Goal: Task Accomplishment & Management: Manage account settings

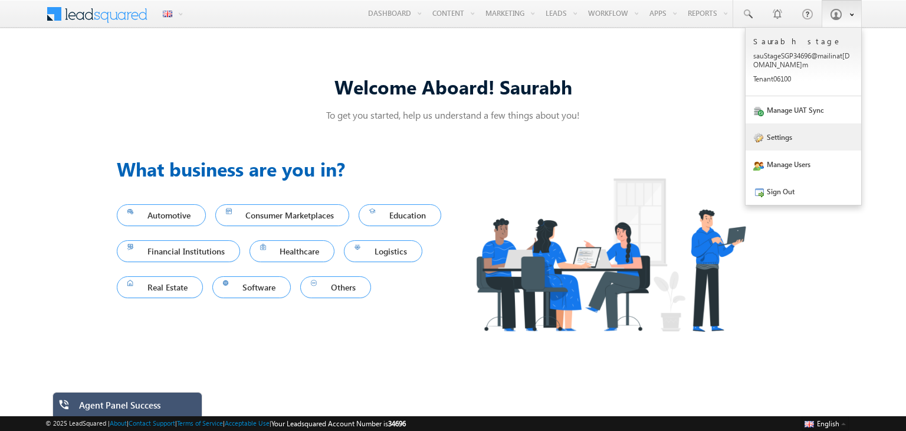
click at [773, 140] on link "Settings" at bounding box center [804, 136] width 116 height 27
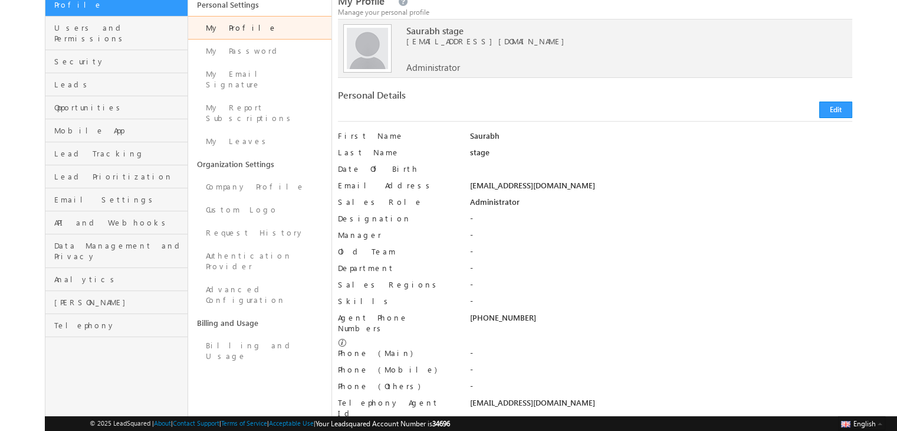
scroll to position [90, 0]
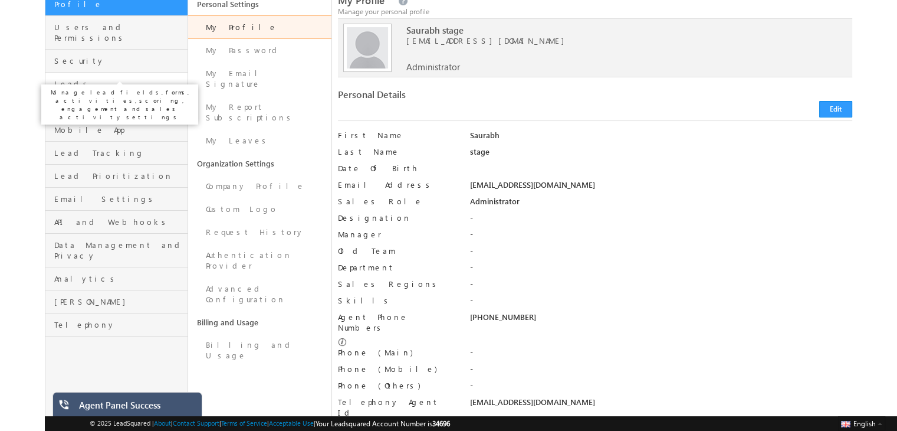
click at [91, 78] on span "Leads" at bounding box center [119, 83] width 130 height 11
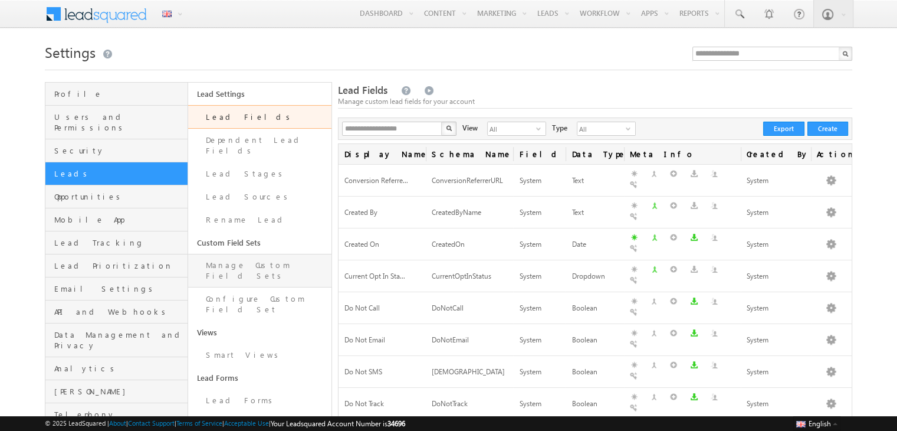
click at [260, 258] on link "Manage Custom Field Sets" at bounding box center [259, 271] width 143 height 34
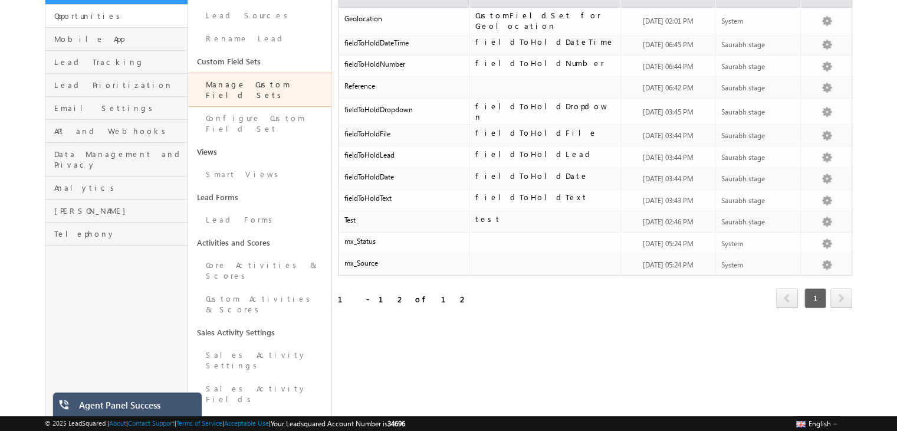
scroll to position [218, 0]
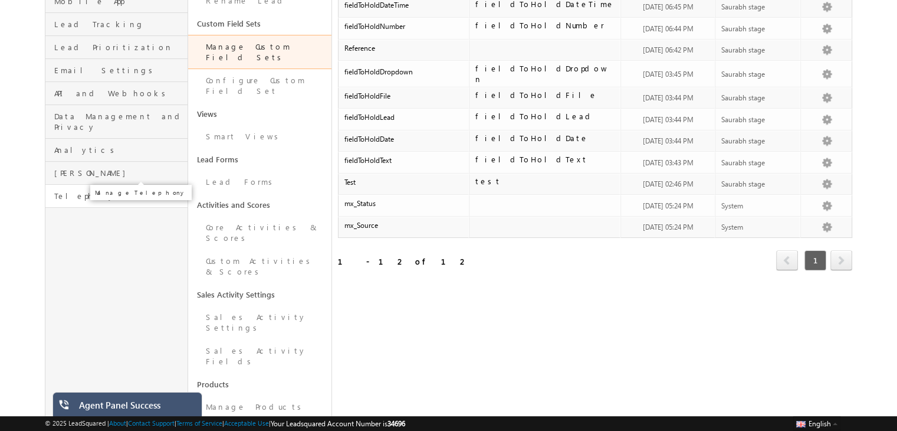
click at [82, 191] on span "Telephony" at bounding box center [119, 196] width 130 height 11
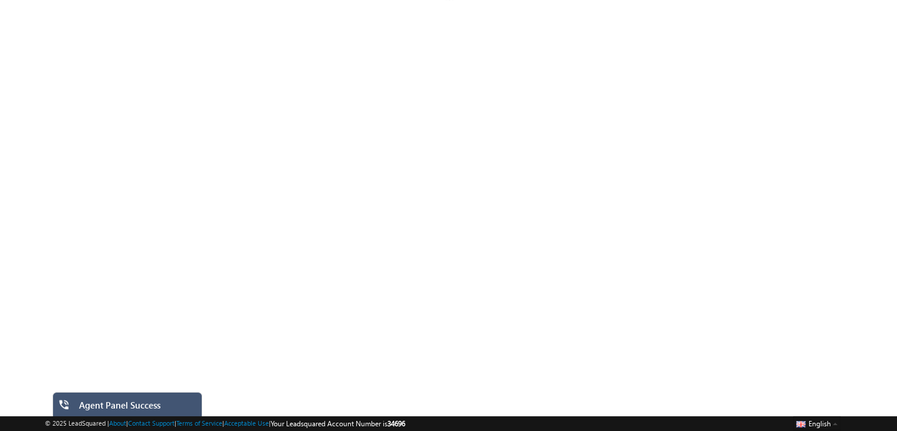
scroll to position [97, 0]
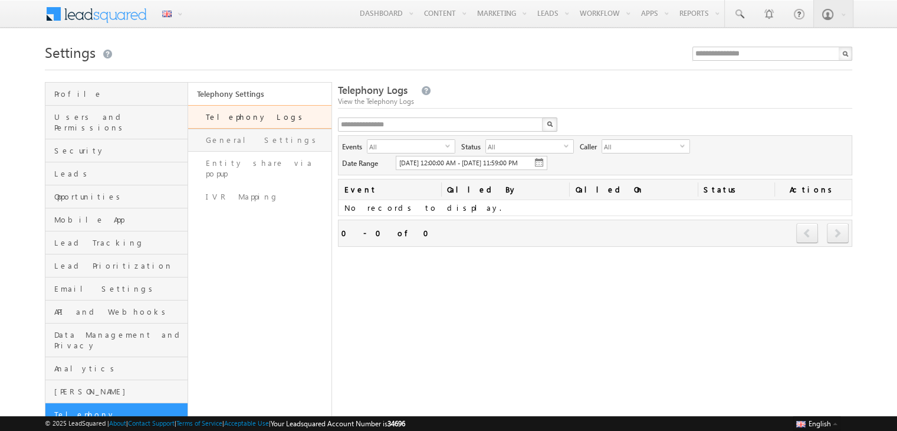
click at [267, 134] on link "General Settings" at bounding box center [259, 140] width 143 height 23
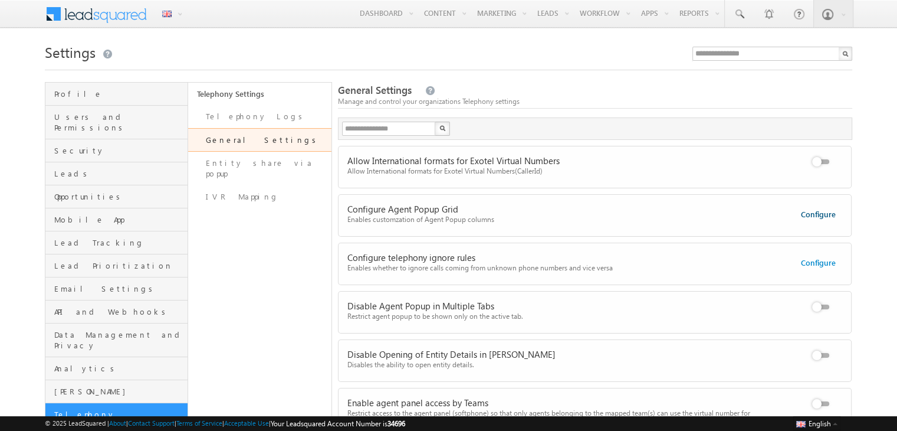
click at [819, 215] on link "Configure" at bounding box center [818, 214] width 35 height 10
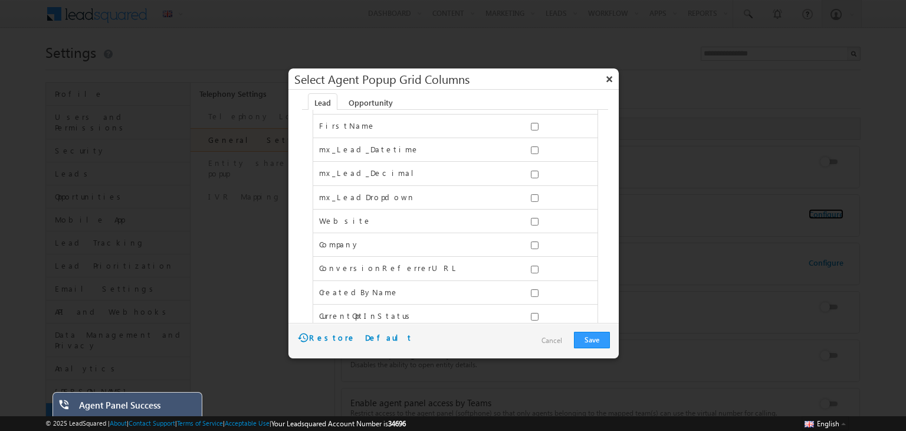
scroll to position [124, 0]
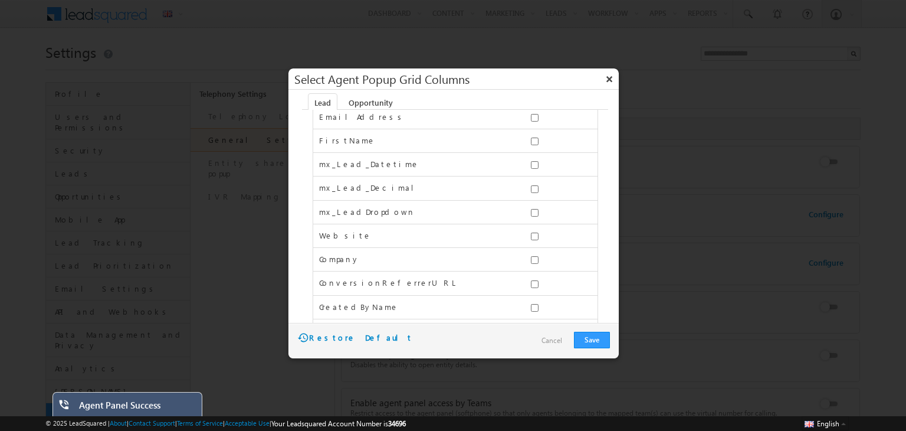
click at [360, 163] on span "mx_Lead_Datetime" at bounding box center [369, 164] width 100 height 10
copy div "mx_Lead_Datetime"
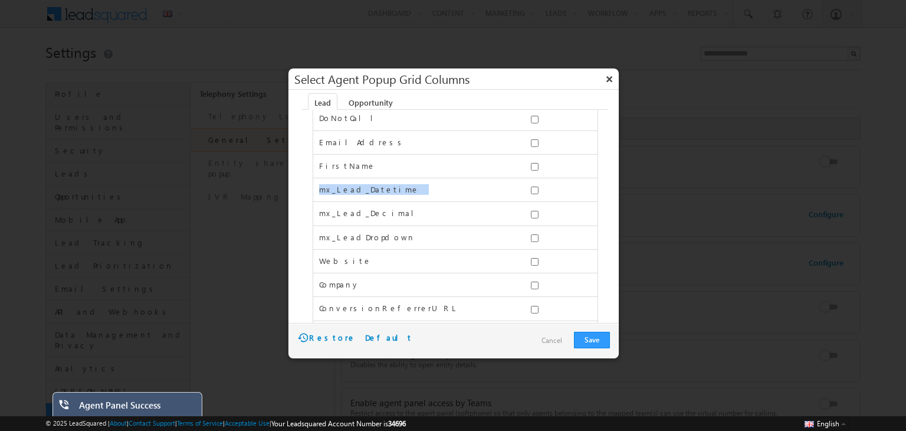
scroll to position [0, 0]
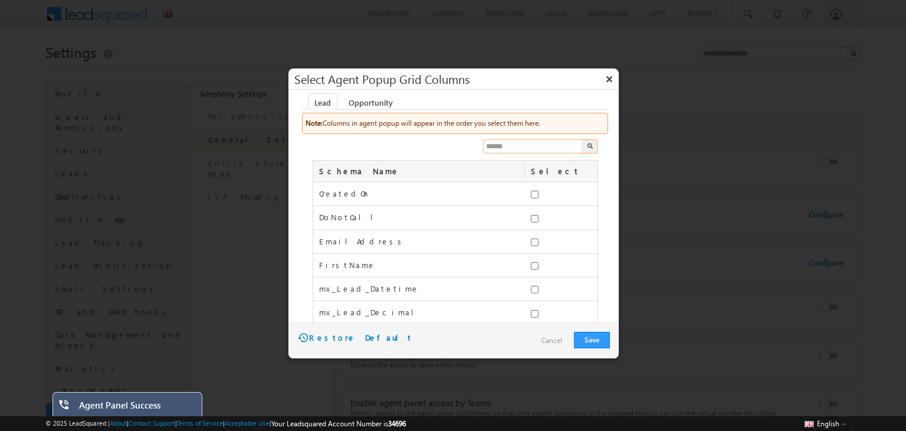
paste input "**********"
click at [519, 149] on input "text" at bounding box center [533, 146] width 101 height 14
type input "**********"
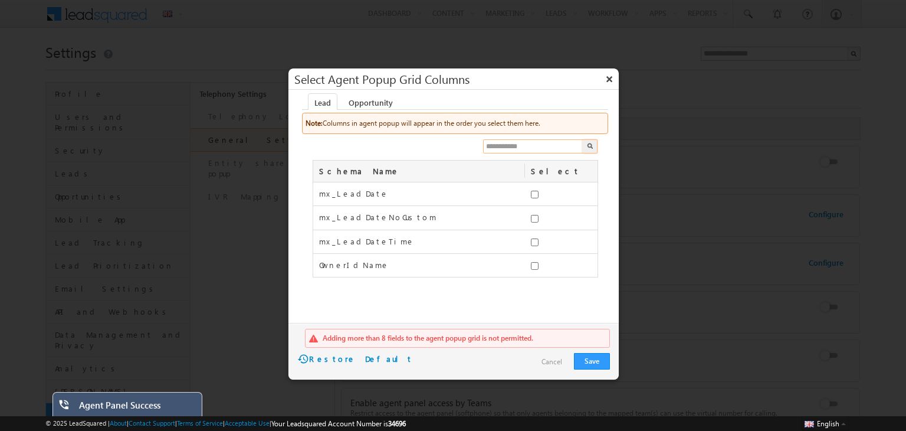
click at [573, 149] on input "**********" at bounding box center [533, 146] width 101 height 14
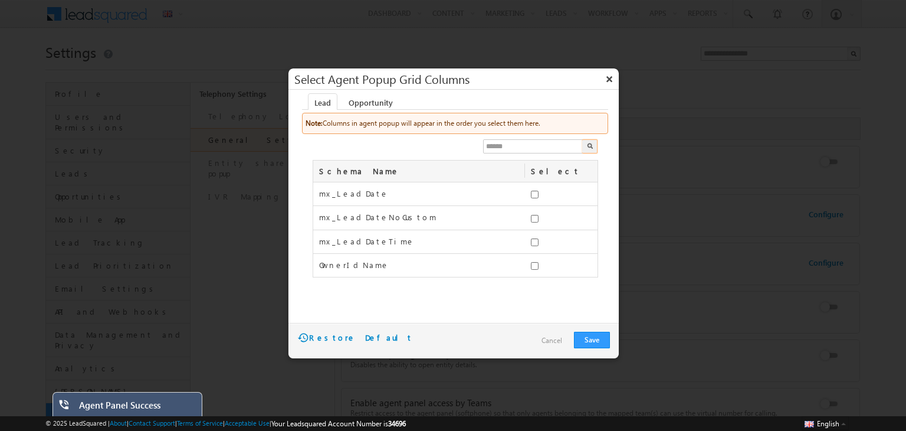
type input "******"
click at [593, 145] on button "button" at bounding box center [589, 146] width 15 height 14
click at [494, 142] on input "text" at bounding box center [533, 146] width 101 height 14
paste input "**********"
type input "**********"
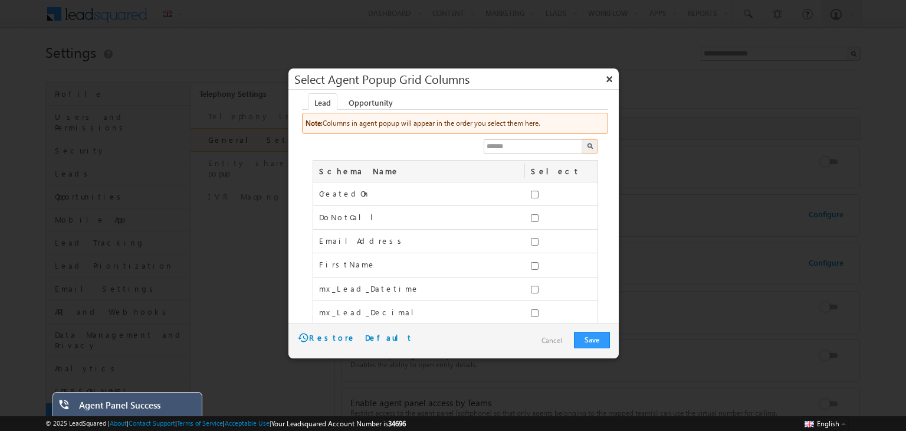
type input "******"
paste input "**********"
type input "**********"
click at [589, 337] on button "Save" at bounding box center [592, 340] width 36 height 17
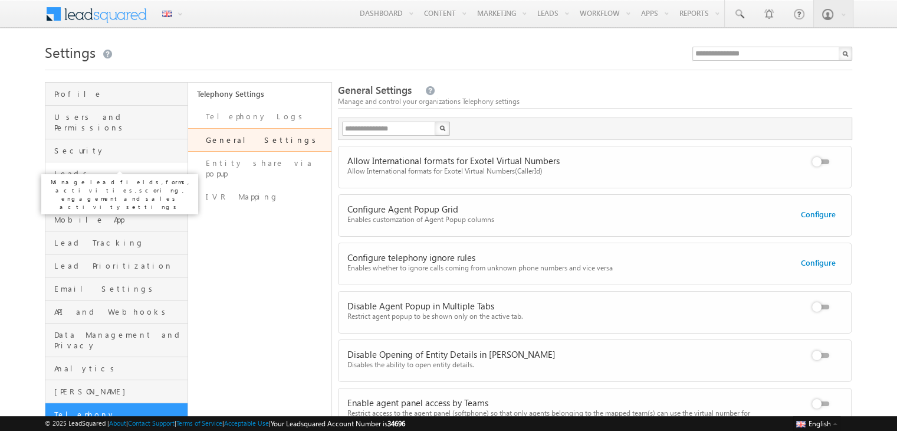
click at [96, 168] on span "Leads" at bounding box center [119, 173] width 130 height 11
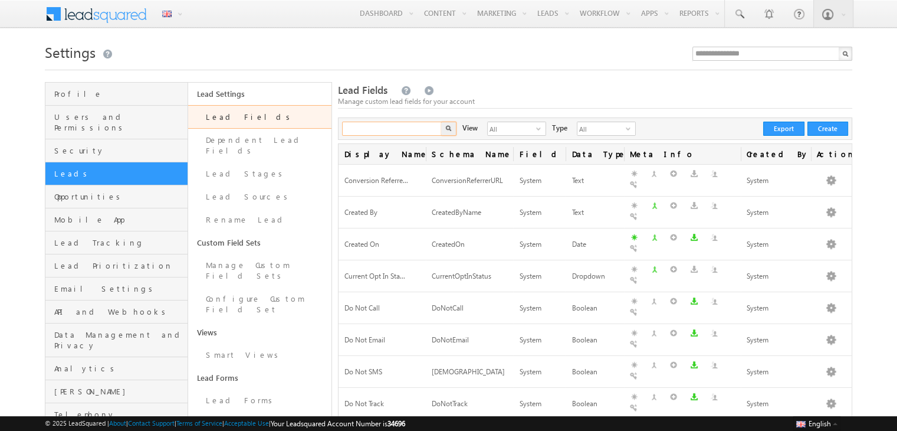
click at [384, 131] on input "text" at bounding box center [392, 129] width 101 height 14
paste input "**********"
type input "**********"
click at [441, 122] on button "button" at bounding box center [448, 129] width 15 height 14
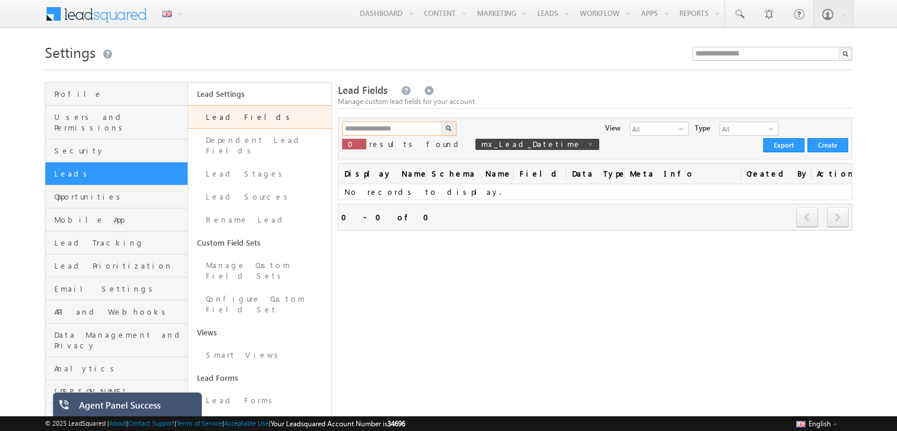
click at [412, 129] on input "**********" at bounding box center [392, 129] width 101 height 14
click at [259, 258] on link "Manage Custom Field Sets" at bounding box center [259, 271] width 143 height 34
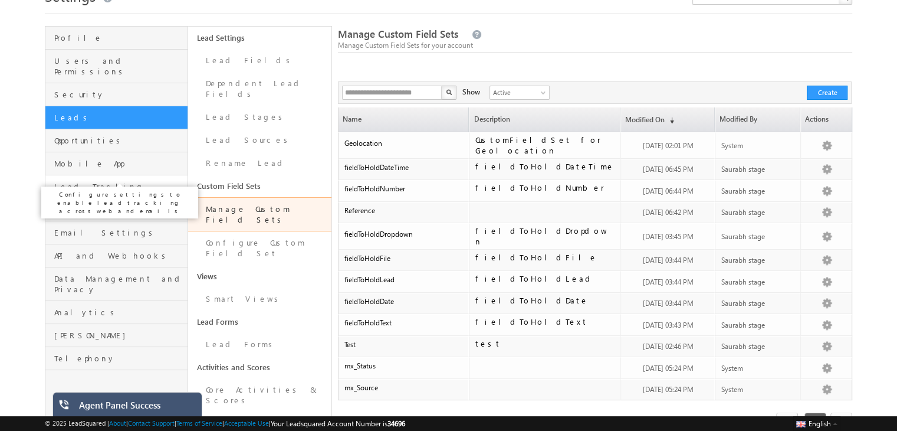
scroll to position [50, 0]
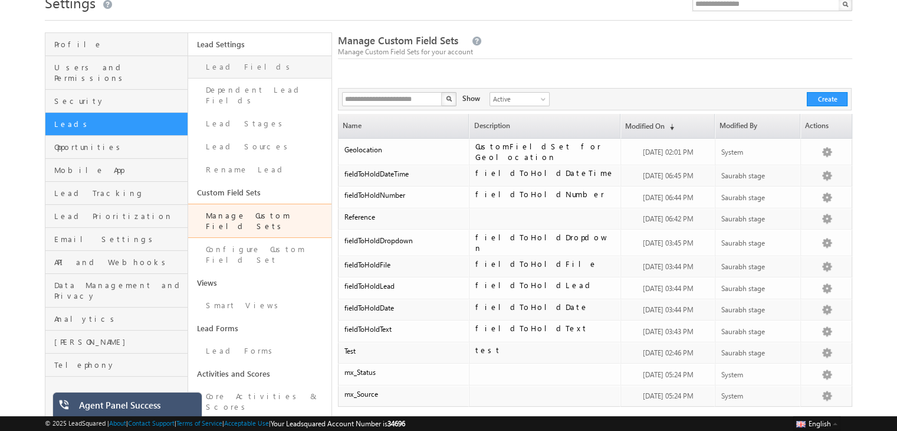
click at [224, 57] on link "Lead Fields" at bounding box center [259, 66] width 143 height 23
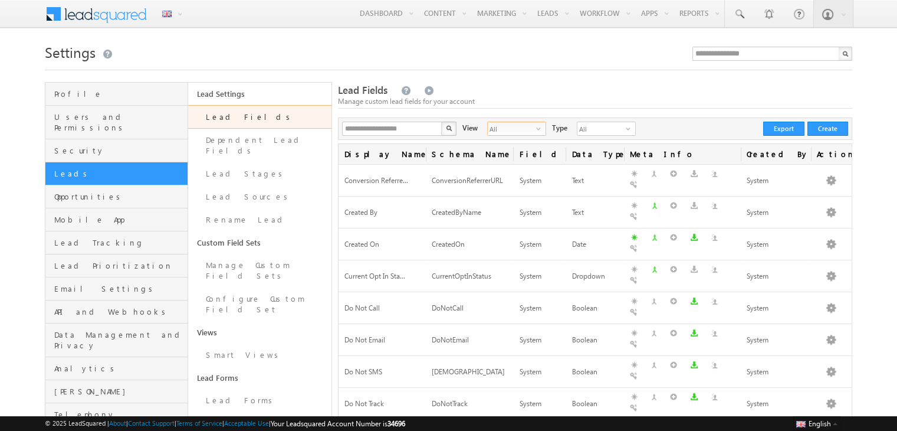
click at [536, 124] on span "select" at bounding box center [540, 132] width 9 height 20
click at [507, 169] on li "Custom Fields" at bounding box center [509, 166] width 58 height 12
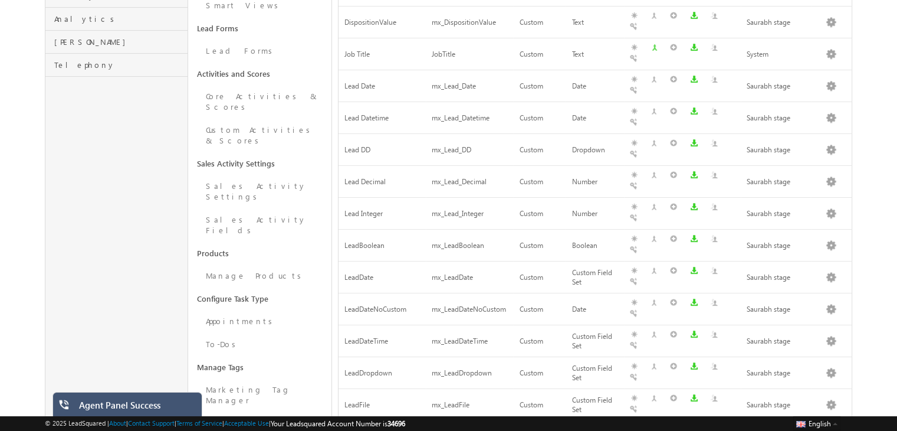
scroll to position [349, 0]
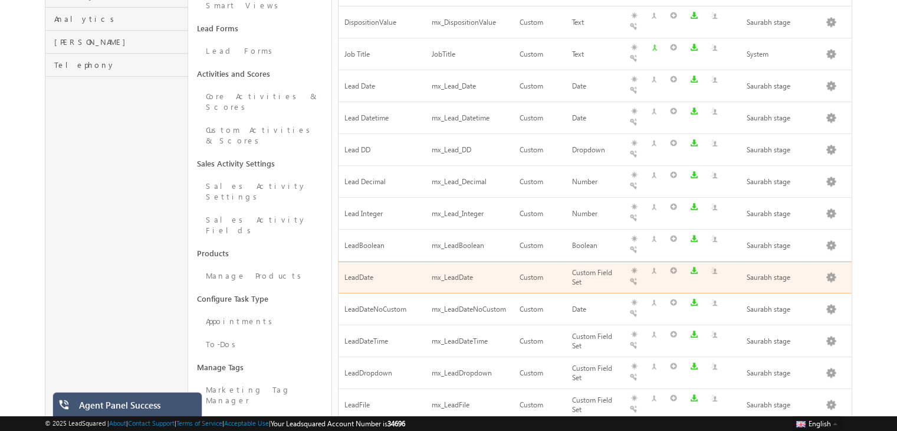
click at [459, 271] on div "mx_LeadDate" at bounding box center [470, 277] width 76 height 12
copy div "mx_LeadDate"
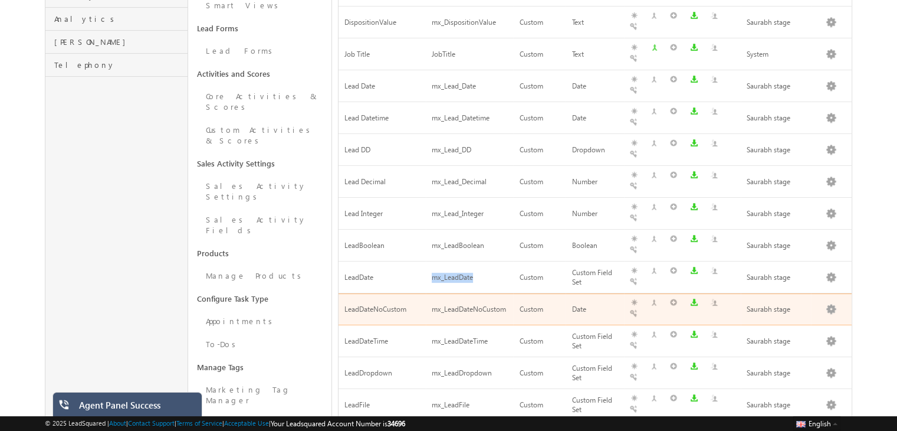
copy div "mx_LeadDate"
drag, startPoint x: 432, startPoint y: 149, endPoint x: 507, endPoint y: 147, distance: 75.6
click at [507, 293] on td "mx_LeadDateNoCustom" at bounding box center [469, 309] width 87 height 32
copy div "mx_LeadDateNoCustom"
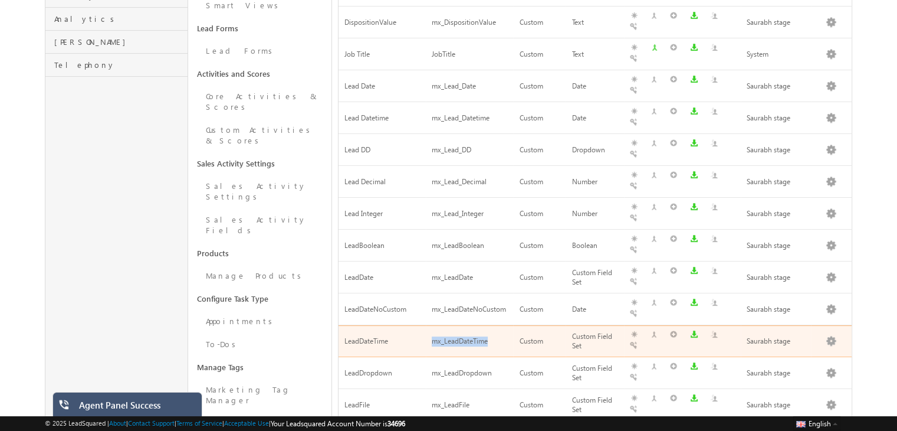
drag, startPoint x: 432, startPoint y: 173, endPoint x: 487, endPoint y: 172, distance: 55.5
click at [487, 335] on div "mx_LeadDateTime" at bounding box center [470, 341] width 76 height 12
copy div "mx_LeadDateTime"
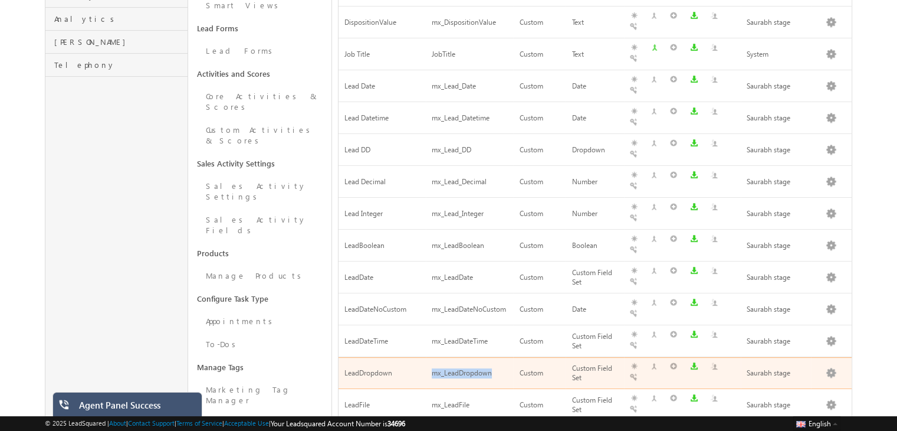
drag, startPoint x: 432, startPoint y: 199, endPoint x: 496, endPoint y: 199, distance: 64.3
click at [496, 367] on div "mx_LeadDropdown" at bounding box center [470, 373] width 76 height 12
copy div "mx_LeadDropdown"
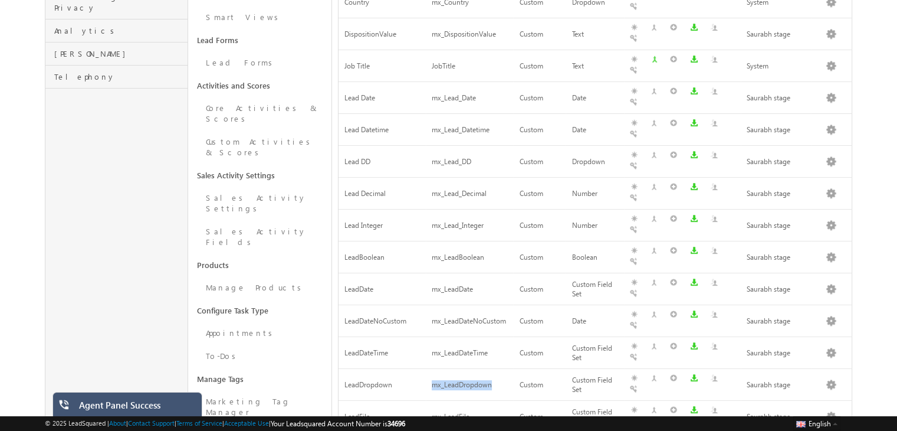
scroll to position [339, 0]
click at [827, 220] on link "Edit" at bounding box center [810, 224] width 71 height 14
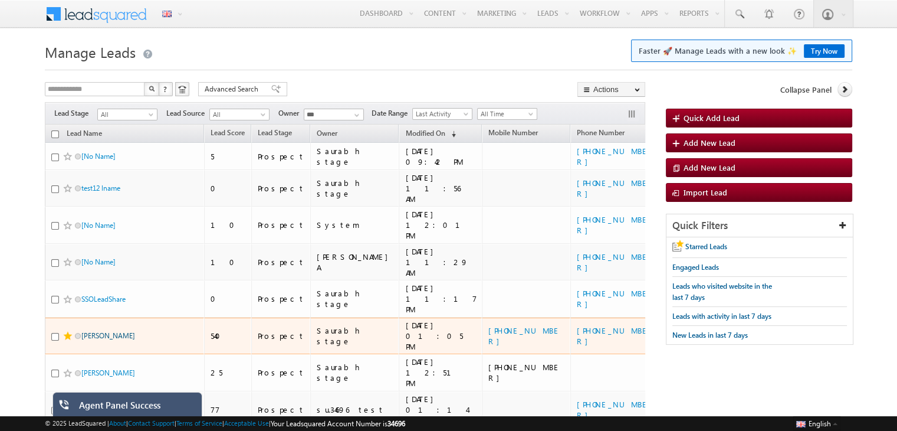
click at [91, 331] on link "[PERSON_NAME]" at bounding box center [108, 335] width 54 height 9
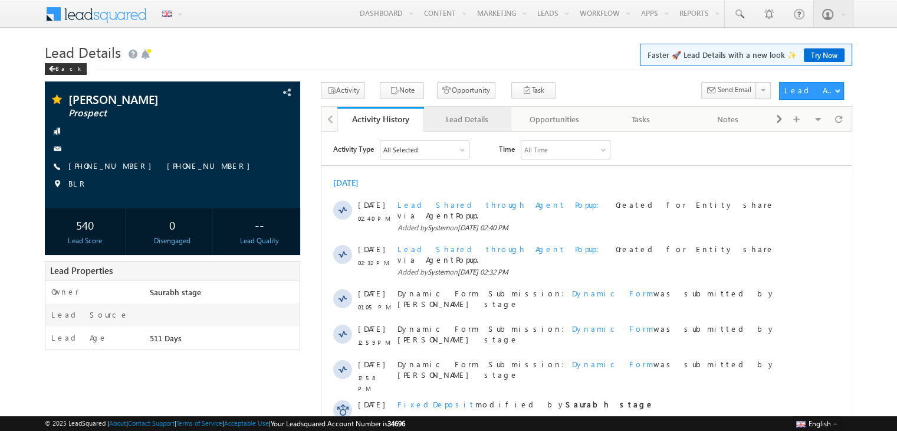
click at [459, 117] on div "Lead Details" at bounding box center [467, 119] width 67 height 14
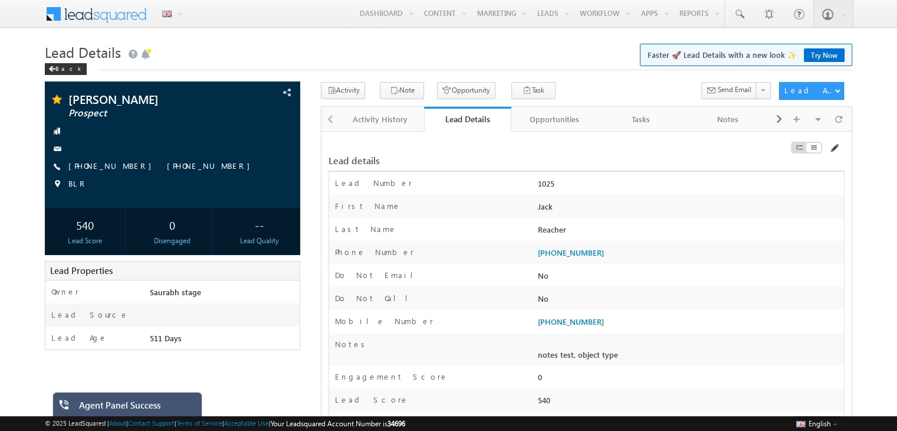
click at [838, 147] on span at bounding box center [834, 147] width 9 height 9
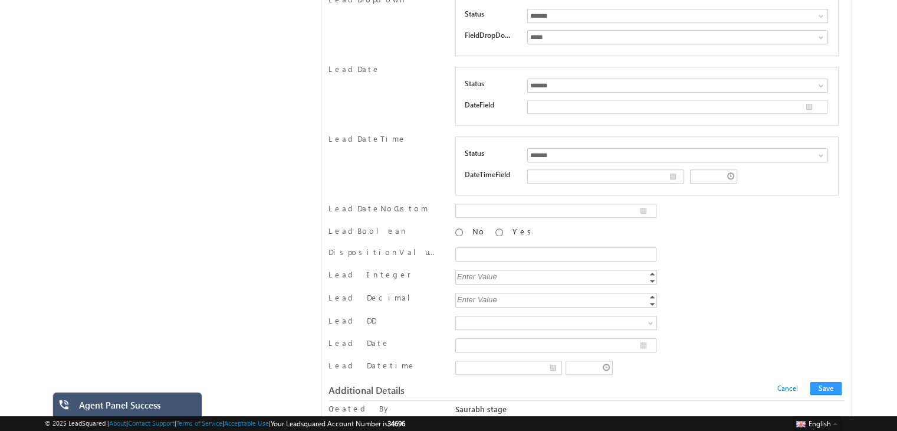
scroll to position [1179, 0]
click at [831, 378] on button "Save" at bounding box center [826, 384] width 31 height 13
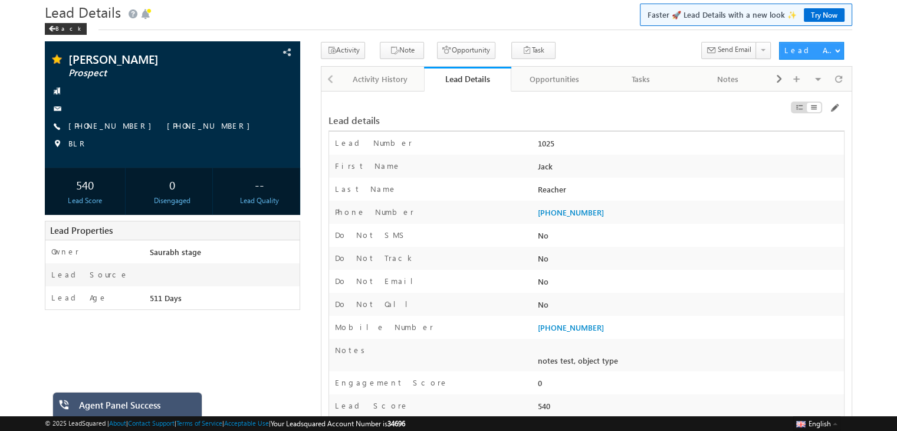
scroll to position [0, 0]
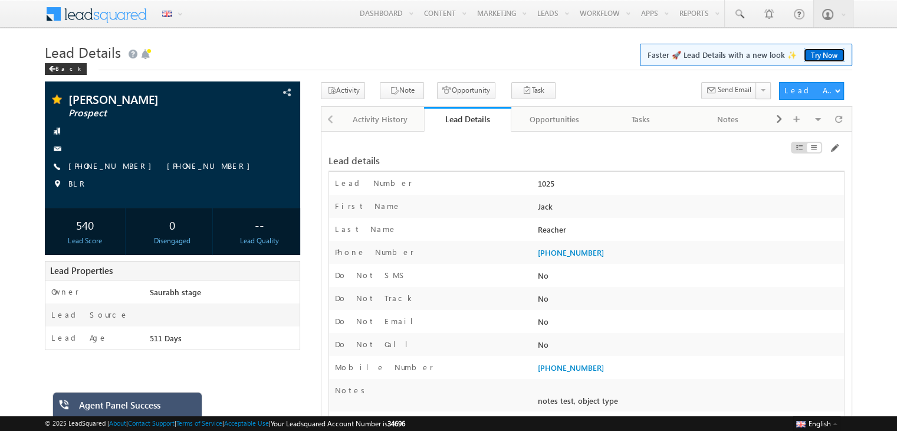
click at [823, 52] on link "Try Now" at bounding box center [824, 55] width 41 height 14
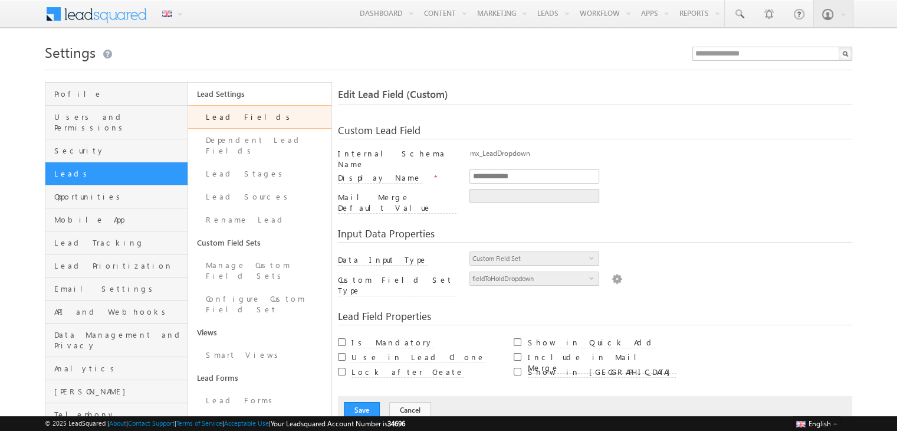
click at [612, 271] on img at bounding box center [617, 277] width 11 height 13
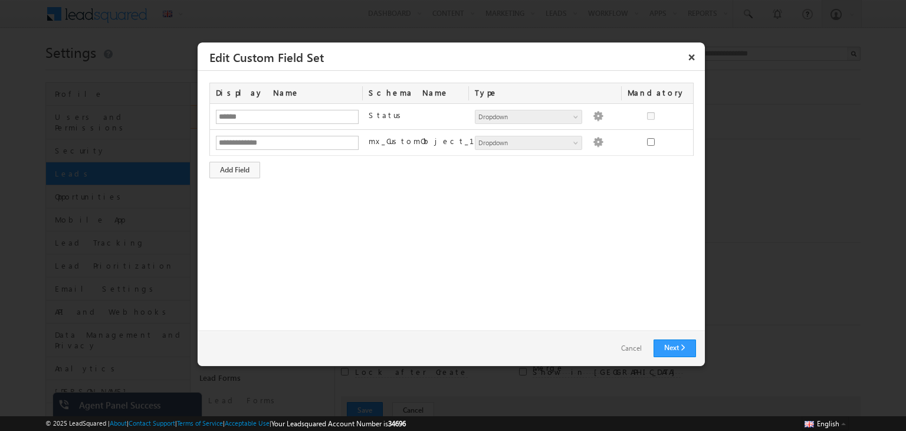
click at [0, 0] on span at bounding box center [0, 0] width 0 height 0
click at [643, 240] on div "**********" at bounding box center [451, 201] width 507 height 260
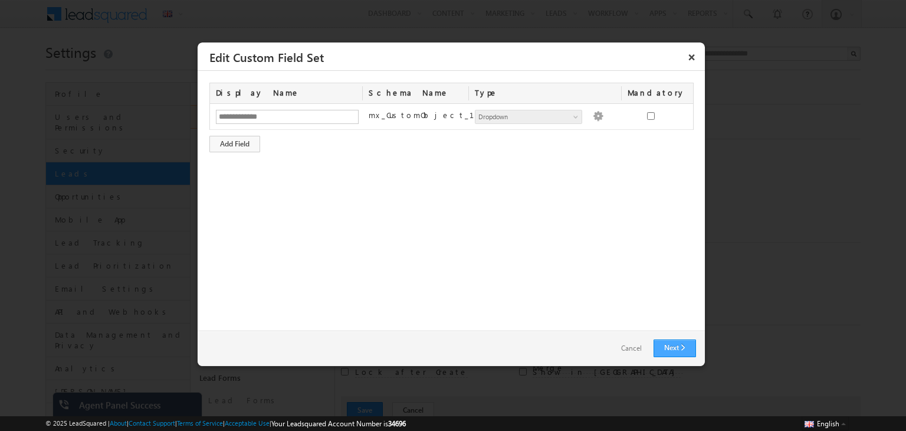
click at [670, 348] on link "Next" at bounding box center [675, 348] width 42 height 18
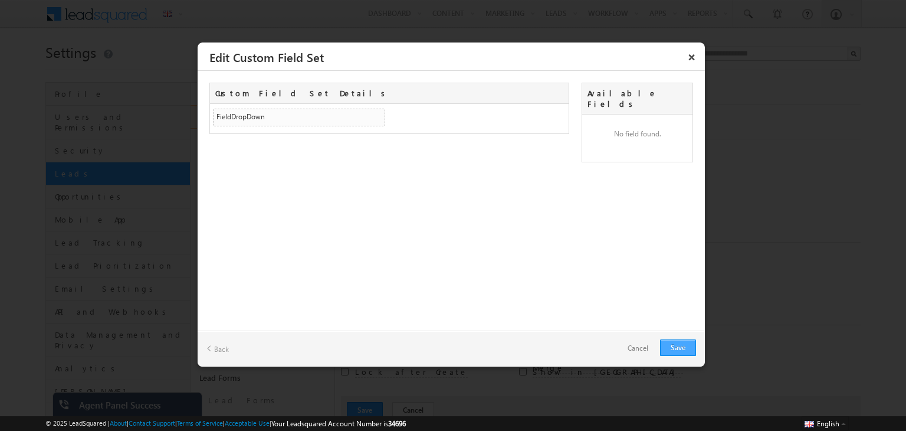
click at [670, 348] on link "Save" at bounding box center [678, 347] width 36 height 17
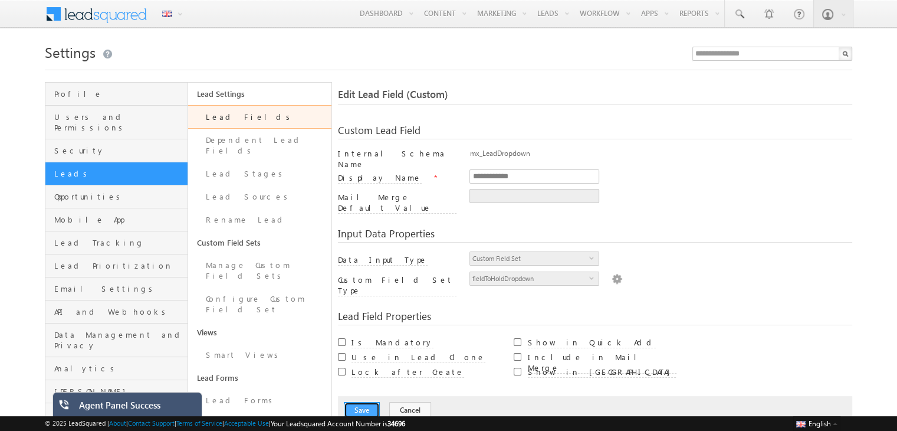
click at [368, 402] on button "Save" at bounding box center [362, 410] width 36 height 17
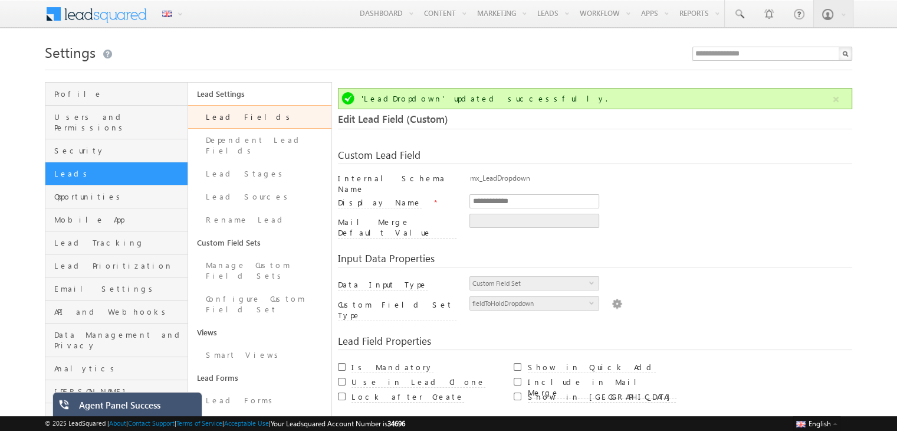
scroll to position [88, 0]
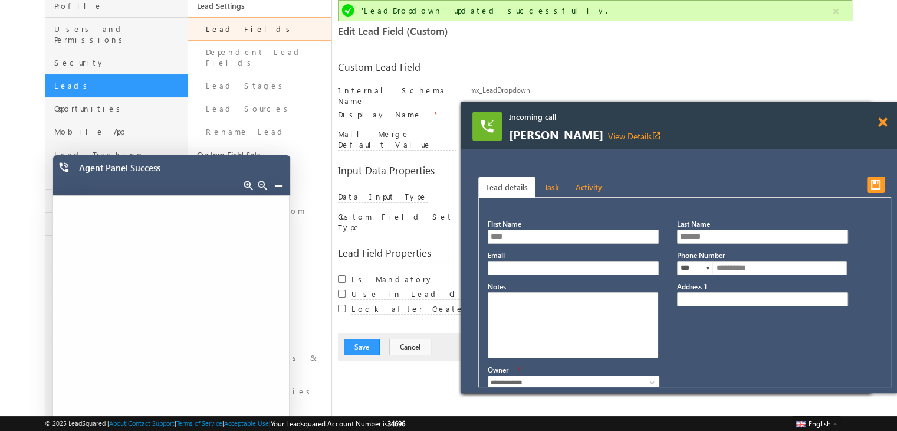
click at [881, 123] on span at bounding box center [883, 122] width 9 height 10
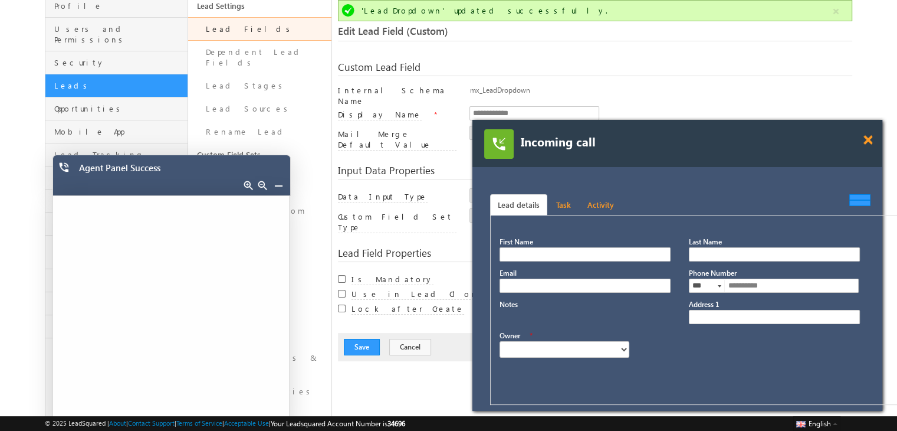
click at [868, 142] on span at bounding box center [868, 140] width 9 height 10
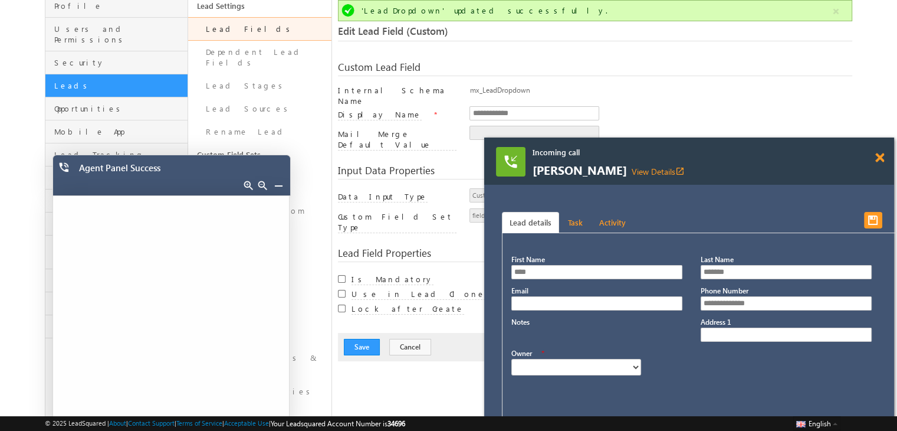
click at [879, 154] on span at bounding box center [880, 158] width 9 height 10
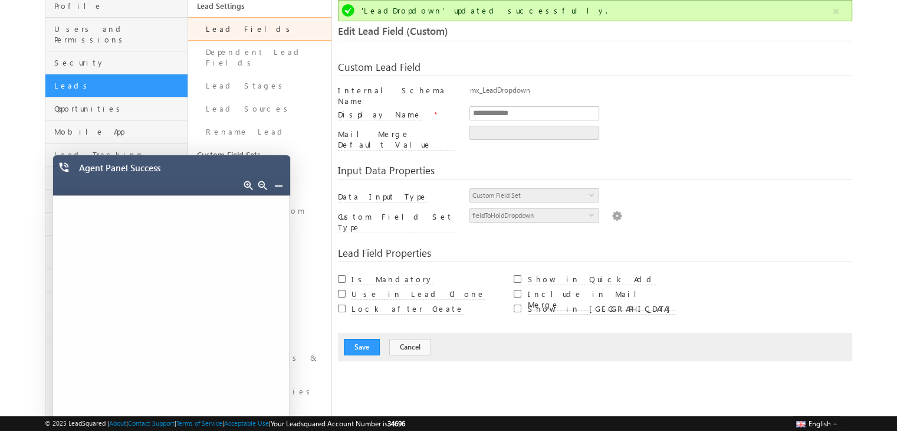
click at [280, 182] on link at bounding box center [278, 185] width 9 height 9
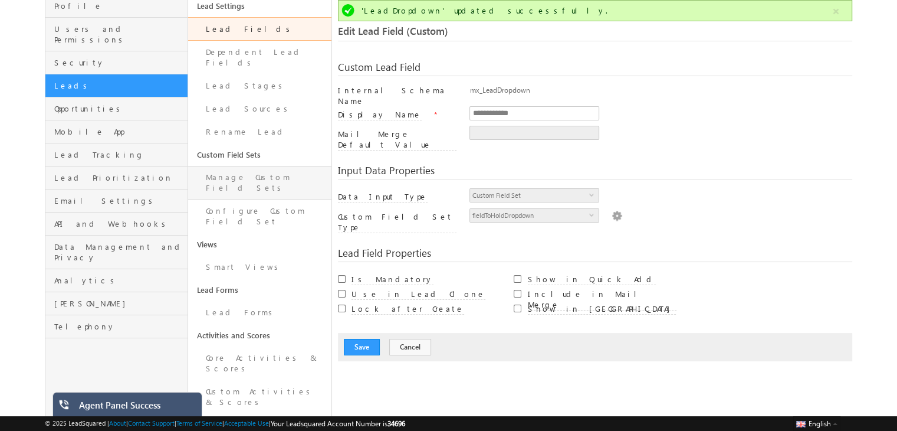
click at [261, 166] on link "Manage Custom Field Sets" at bounding box center [259, 183] width 143 height 34
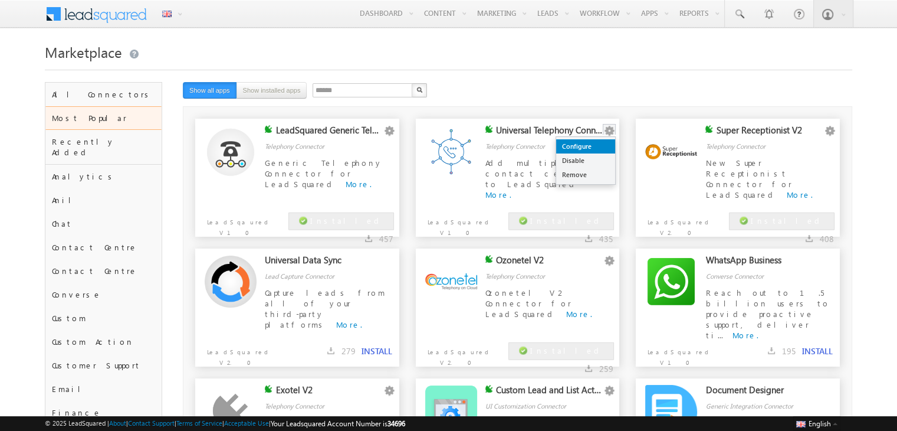
click at [597, 145] on link "Configure" at bounding box center [585, 146] width 59 height 14
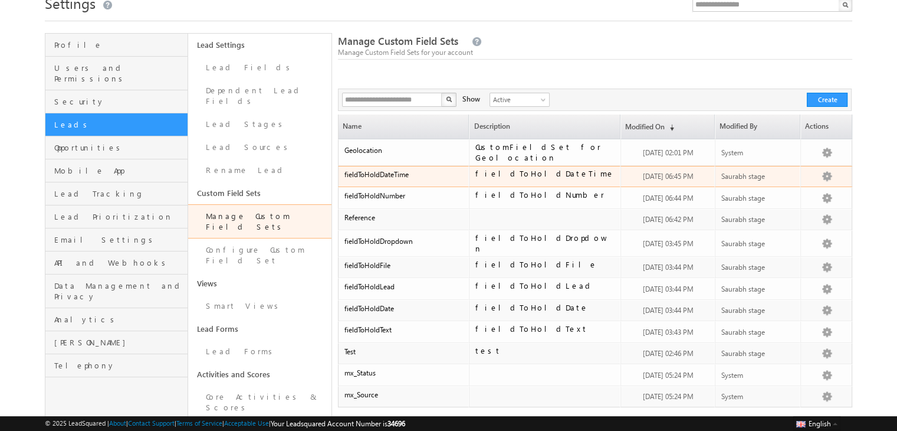
scroll to position [53, 0]
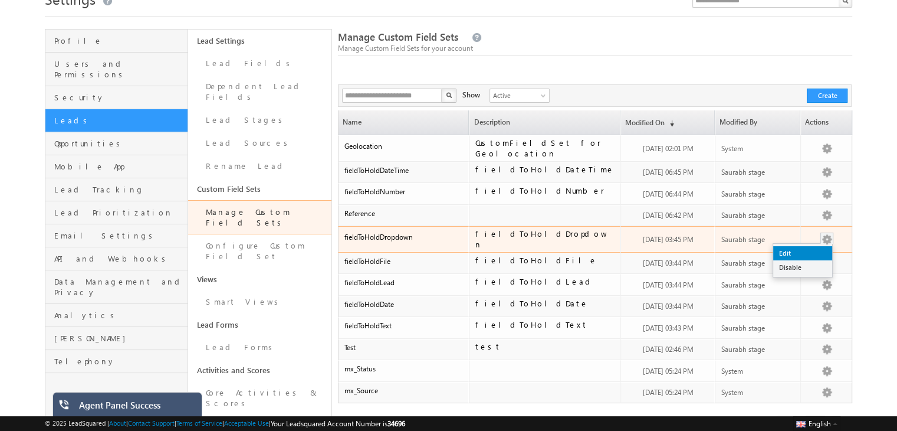
click at [823, 246] on link "Edit" at bounding box center [803, 253] width 59 height 14
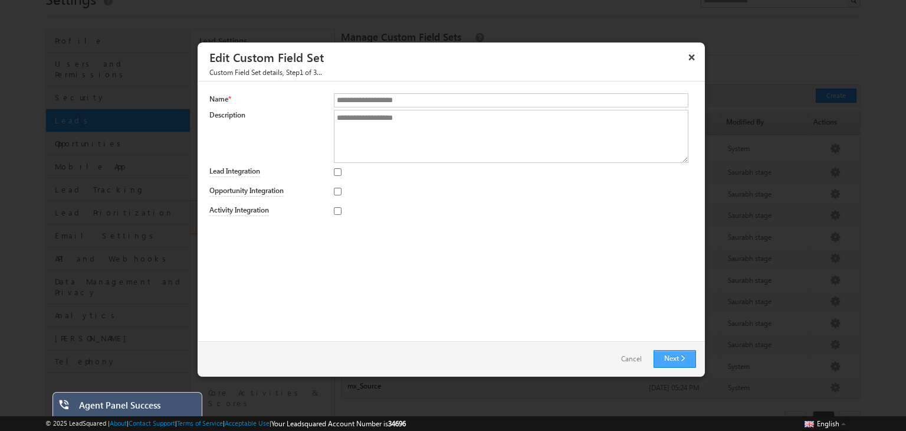
click at [668, 357] on link "Next" at bounding box center [675, 359] width 42 height 18
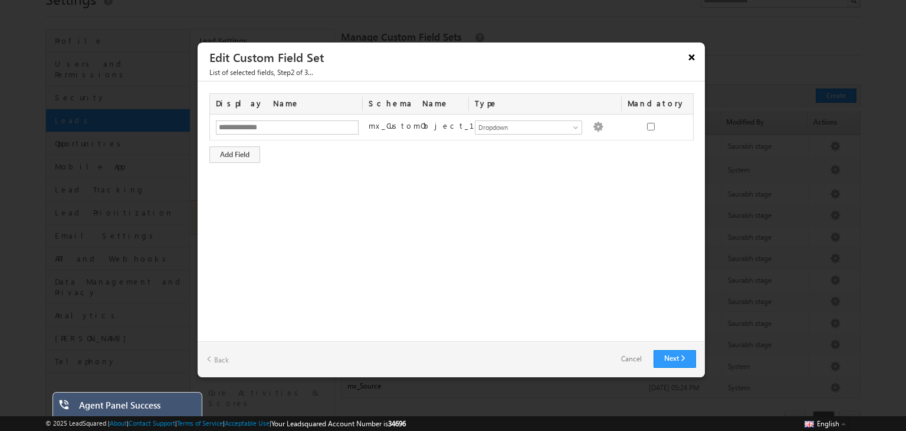
click at [689, 57] on button "×" at bounding box center [692, 57] width 19 height 21
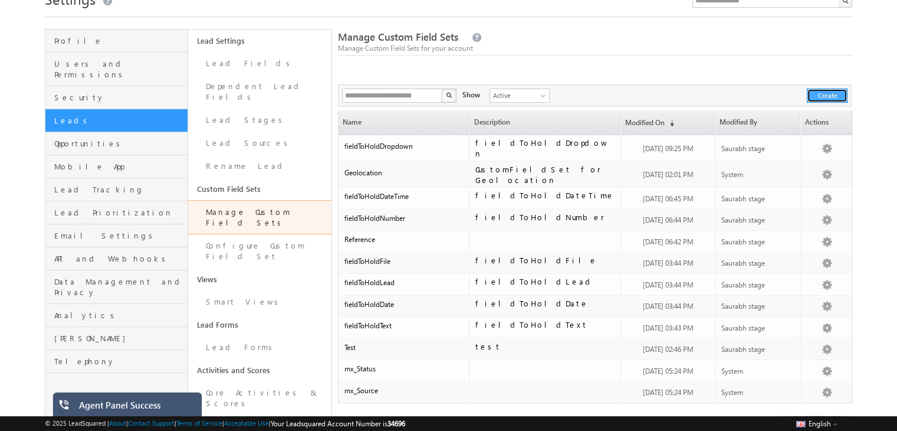
click at [812, 93] on button "Create" at bounding box center [827, 96] width 41 height 14
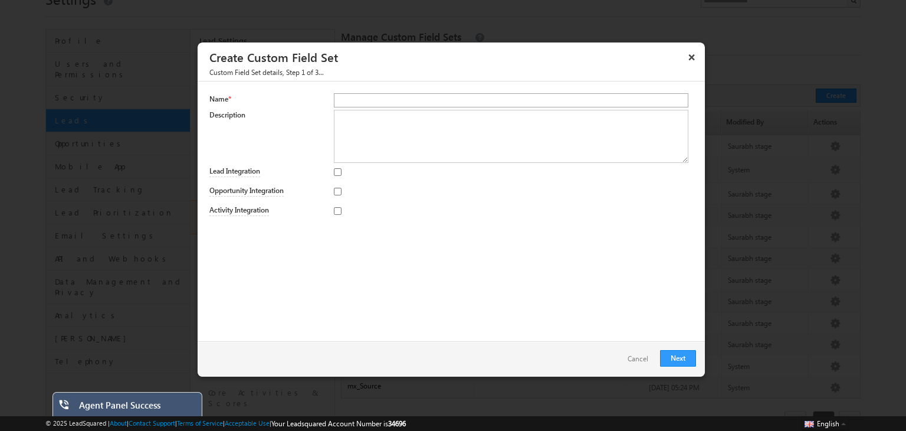
type input "*"
type input "*******"
click at [417, 142] on textarea at bounding box center [511, 136] width 355 height 53
paste textarea "*******"
type textarea "*******"
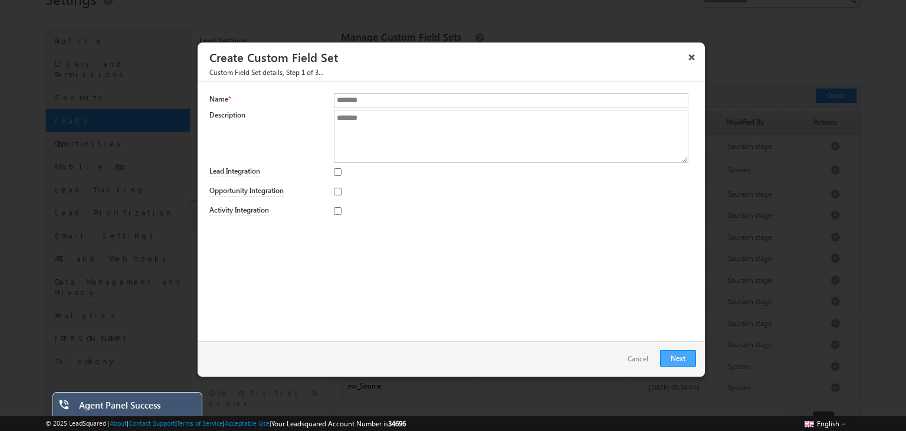
click at [676, 356] on link "Next" at bounding box center [678, 358] width 36 height 17
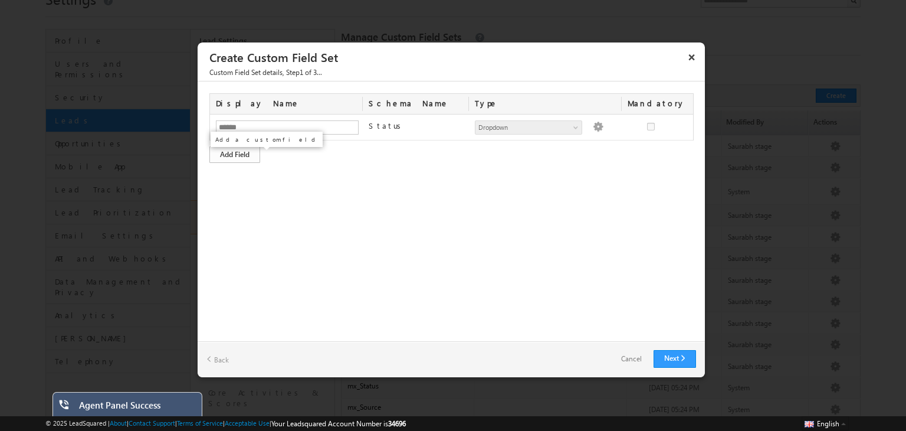
click at [251, 154] on div "Add Field" at bounding box center [234, 154] width 51 height 17
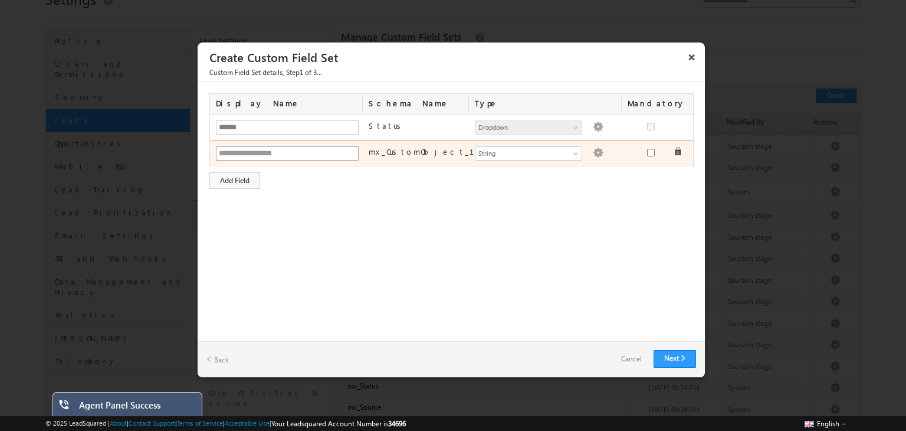
click at [261, 151] on input "text" at bounding box center [287, 153] width 143 height 14
type input "*******"
click at [500, 155] on span "String" at bounding box center [524, 153] width 96 height 11
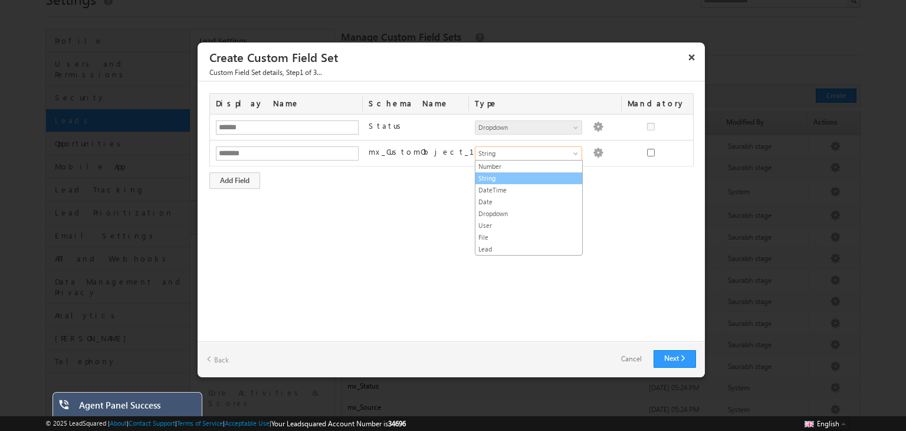
click at [494, 178] on link "String" at bounding box center [529, 178] width 107 height 11
click at [681, 359] on link "Next" at bounding box center [675, 359] width 42 height 18
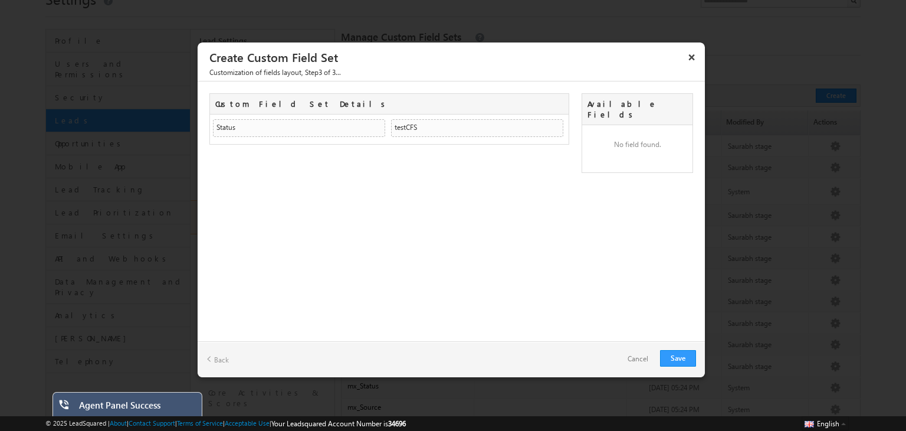
click at [218, 360] on link "Back" at bounding box center [218, 359] width 22 height 18
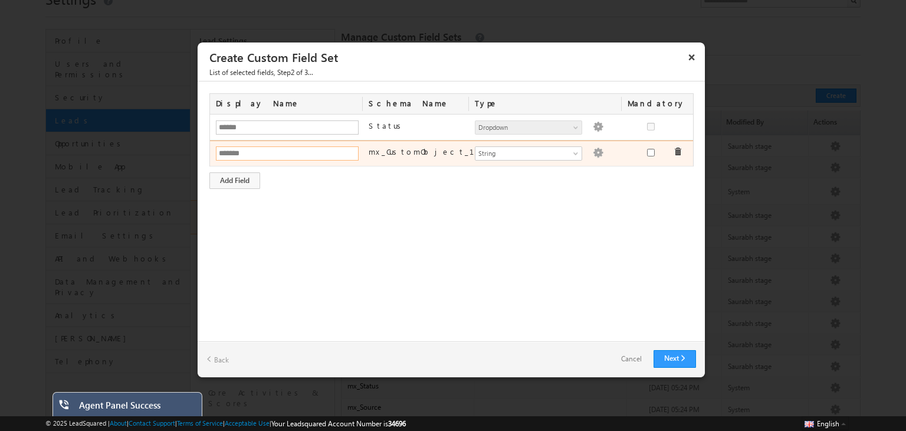
click at [269, 150] on input "*******" at bounding box center [287, 153] width 143 height 14
type input "*"
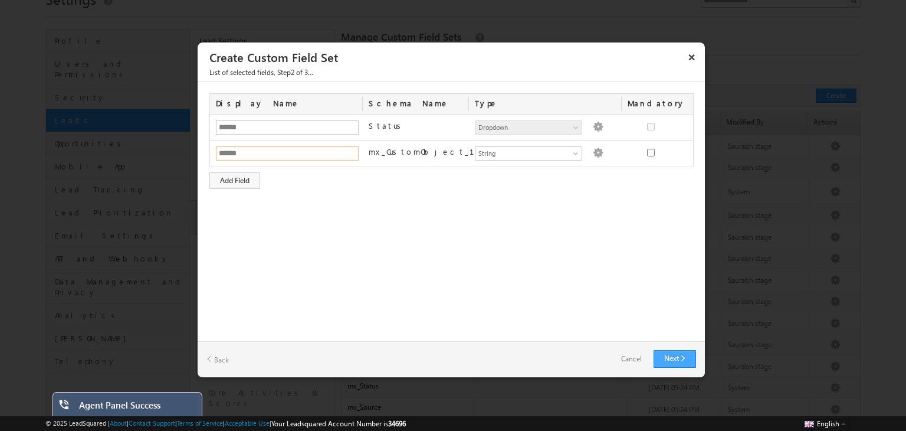
type input "******"
click at [673, 366] on link "Next" at bounding box center [675, 359] width 42 height 18
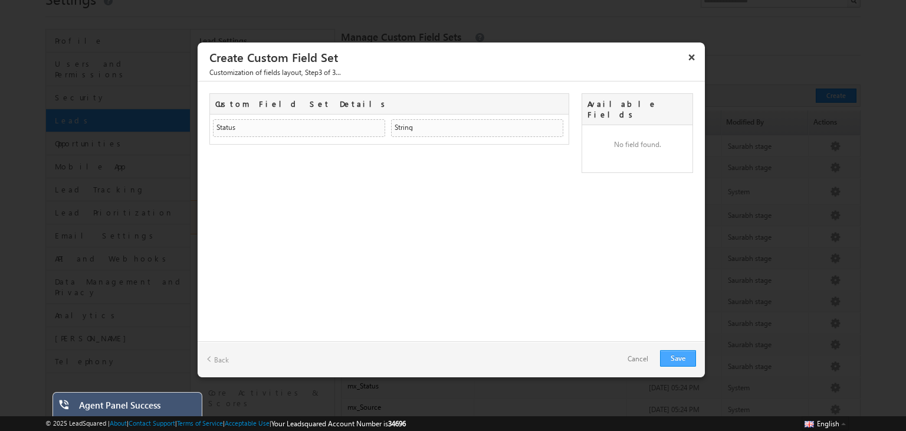
click at [677, 358] on link "Save" at bounding box center [678, 358] width 36 height 17
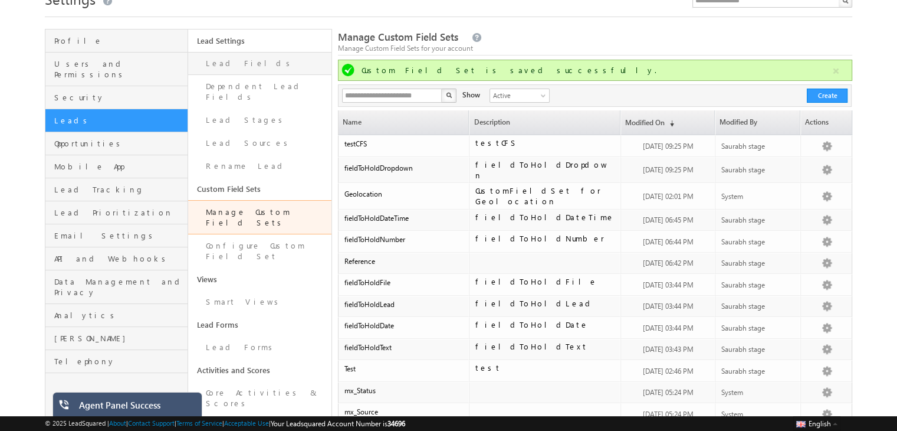
click at [231, 58] on link "Lead Fields" at bounding box center [259, 63] width 143 height 23
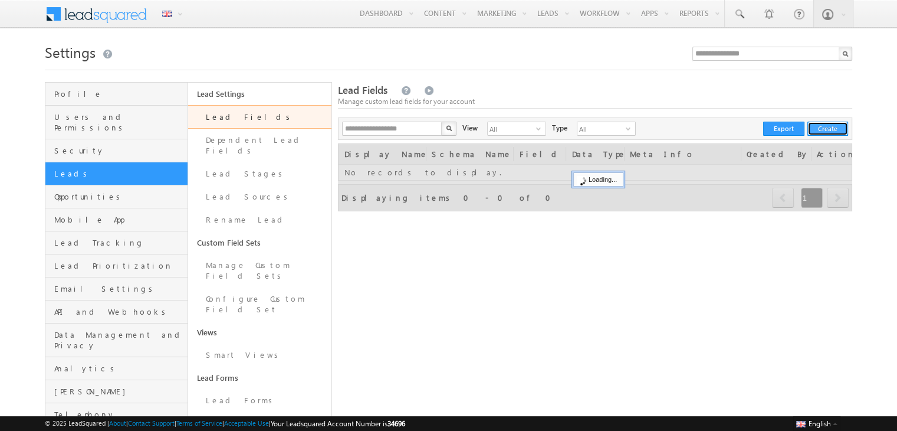
click at [833, 126] on button "Create" at bounding box center [828, 129] width 41 height 14
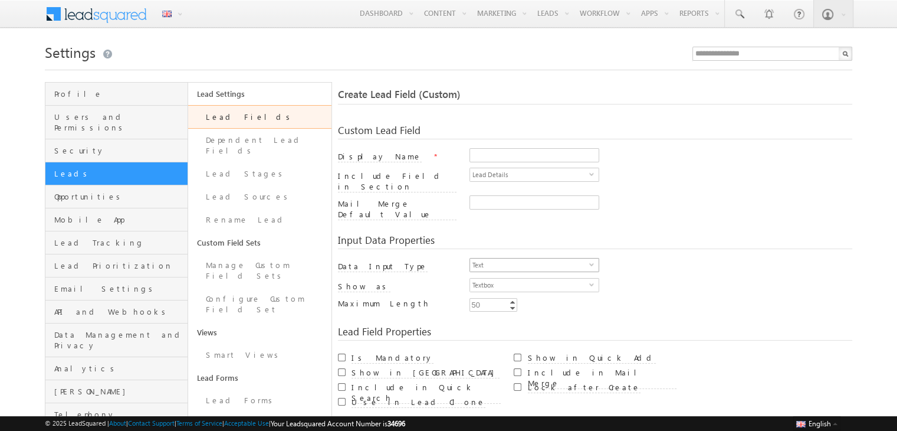
click at [532, 258] on span "Text" at bounding box center [529, 264] width 119 height 13
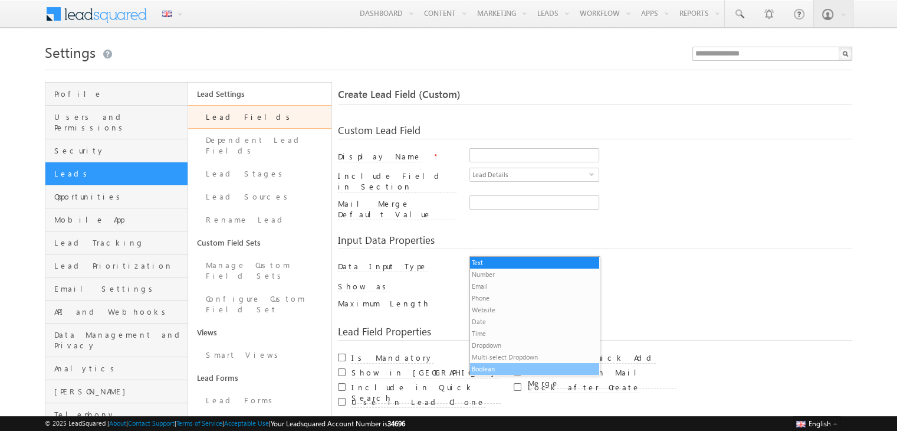
scroll to position [12, 0]
click at [492, 372] on li "Custom Field Set" at bounding box center [534, 369] width 129 height 12
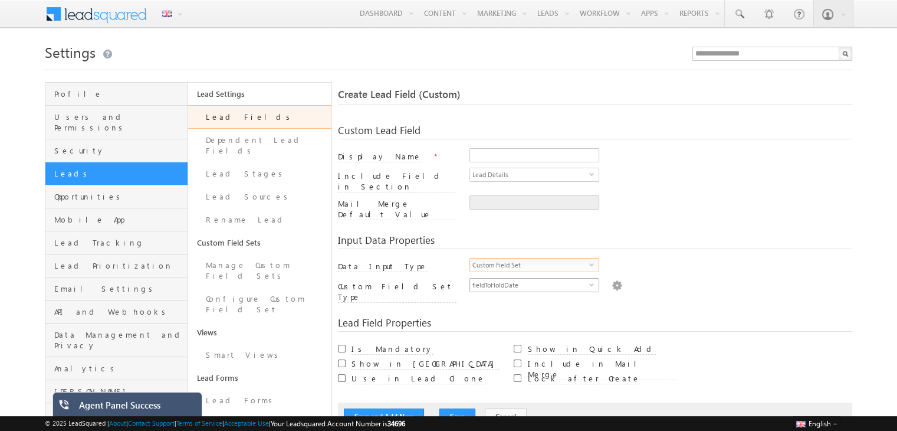
click at [558, 278] on span "fieldToHoldDate" at bounding box center [529, 284] width 119 height 13
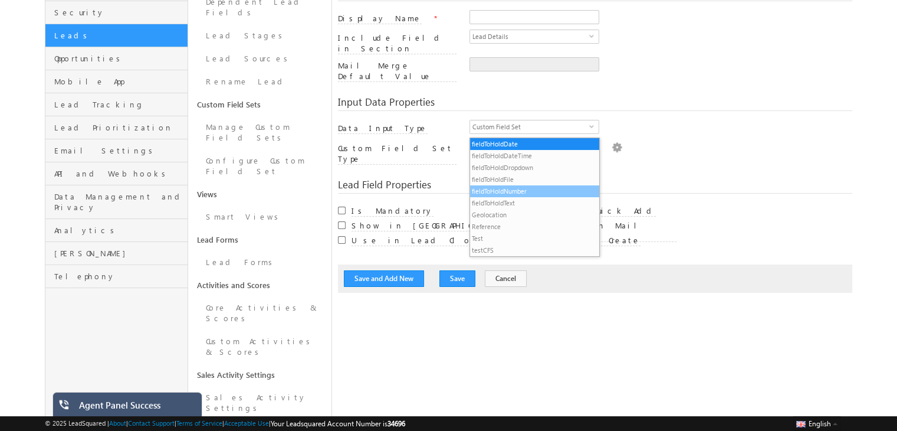
scroll to position [143, 0]
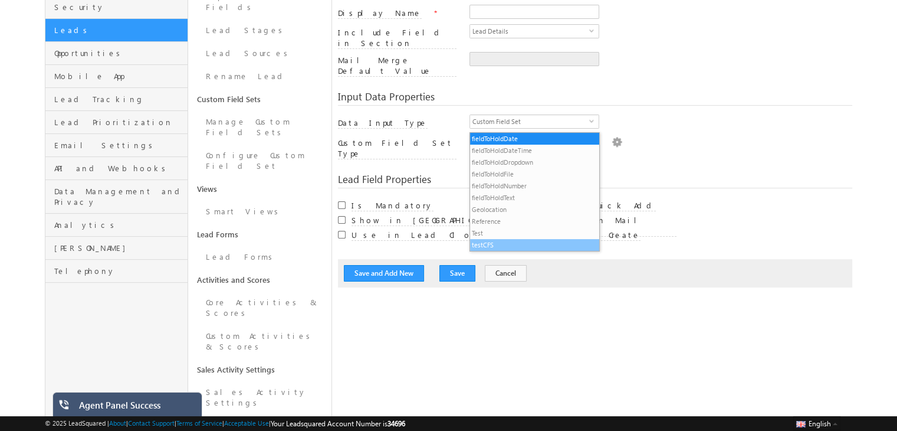
click at [491, 244] on li "testCFS" at bounding box center [534, 245] width 129 height 12
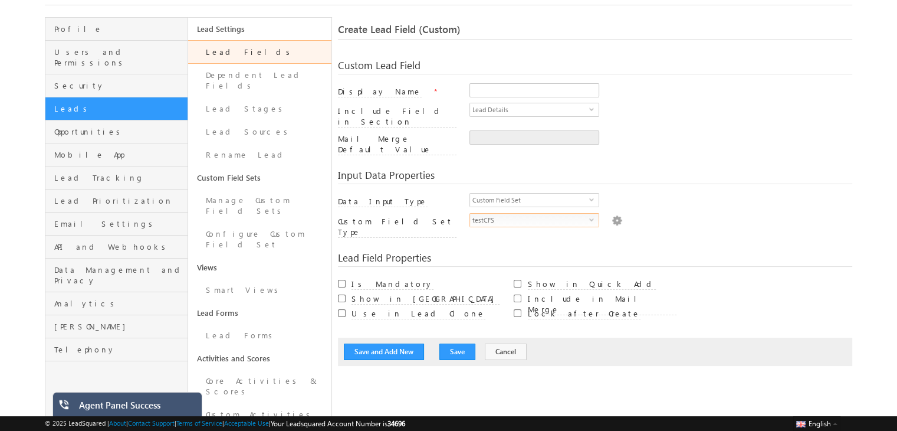
scroll to position [64, 0]
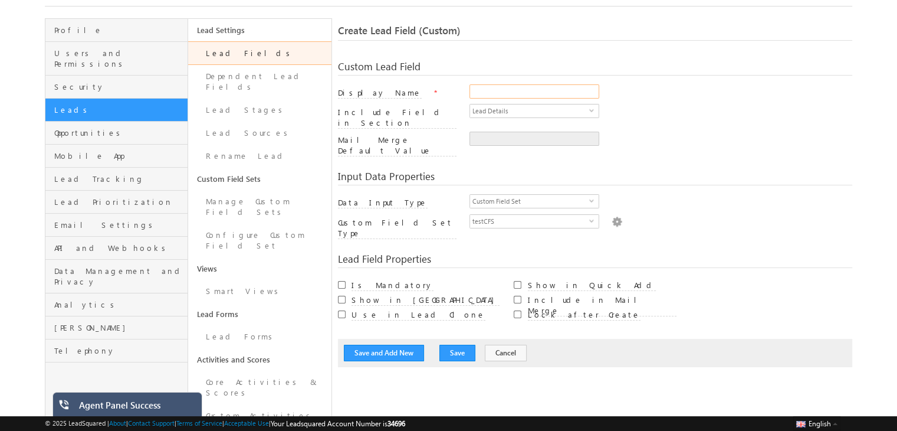
click at [489, 87] on input "Display Name" at bounding box center [535, 91] width 130 height 14
type input "**********"
click at [450, 345] on button "Save" at bounding box center [458, 353] width 36 height 17
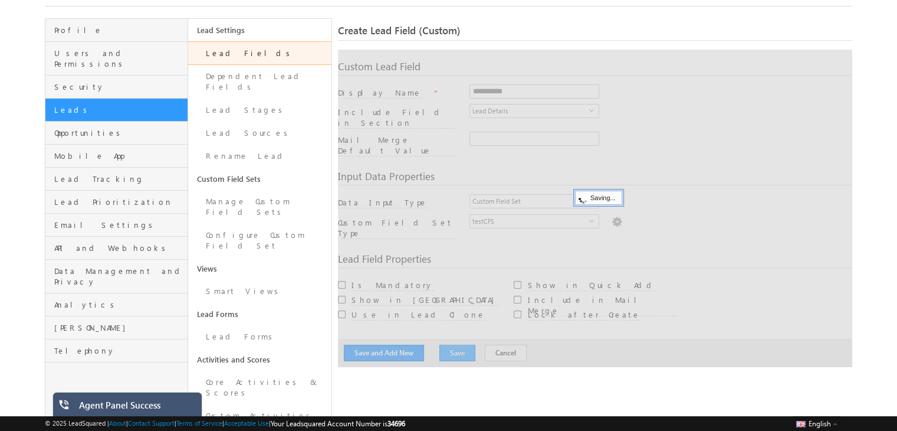
scroll to position [88, 0]
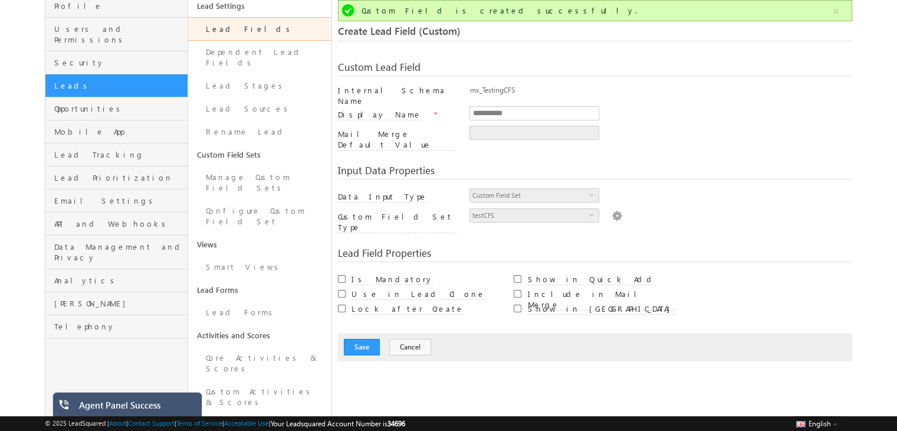
click at [496, 89] on div "mx_TestingCFS" at bounding box center [661, 93] width 383 height 17
copy div "mx_TestingCFS"
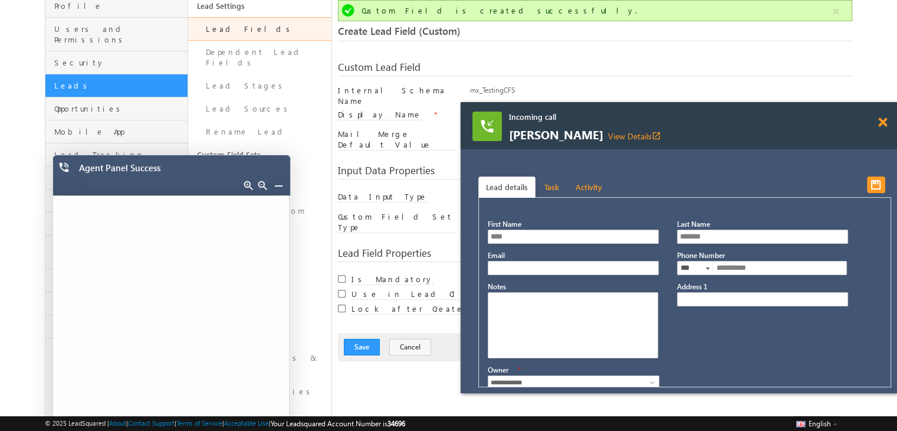
click at [884, 123] on div "Incoming call Jack Reacher View Details open_in_new" at bounding box center [679, 125] width 437 height 47
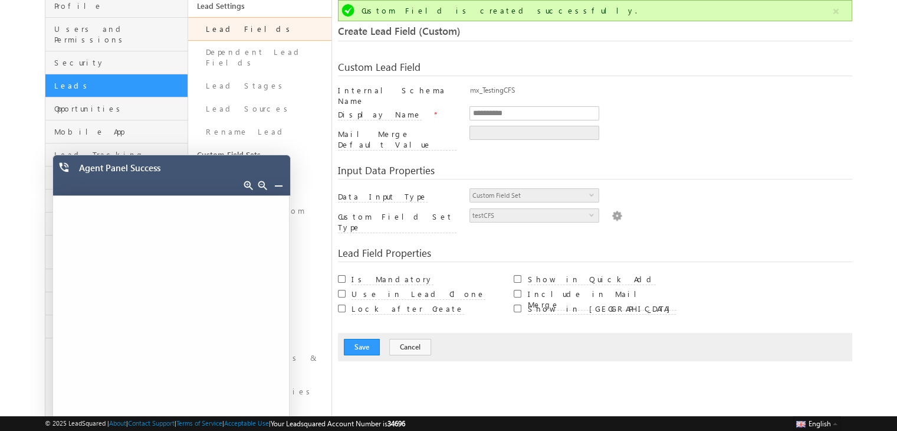
scroll to position [0, 0]
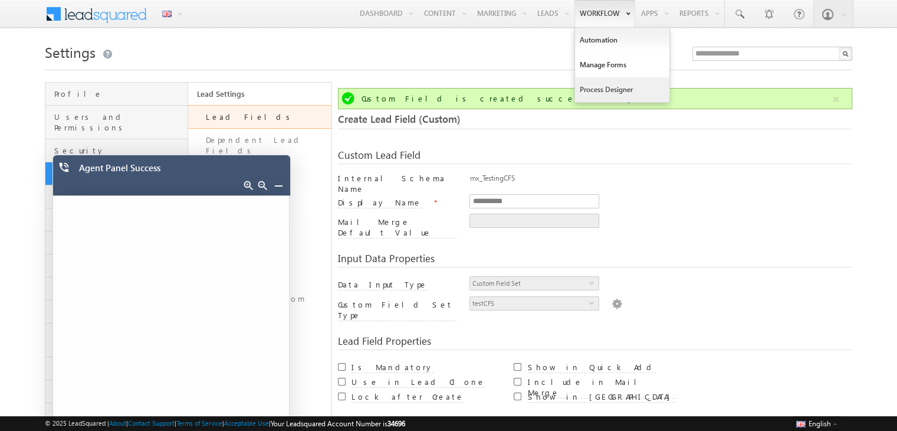
click at [594, 91] on link "Process Designer" at bounding box center [622, 89] width 94 height 25
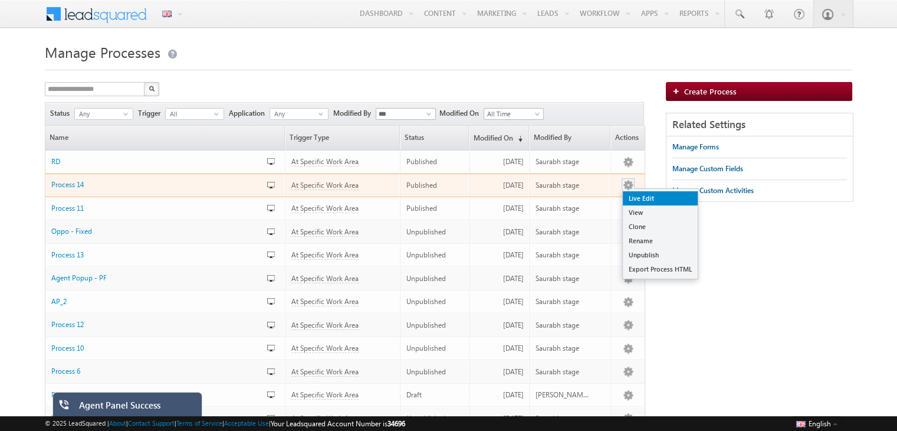
click at [634, 200] on link "Live Edit" at bounding box center [660, 198] width 75 height 14
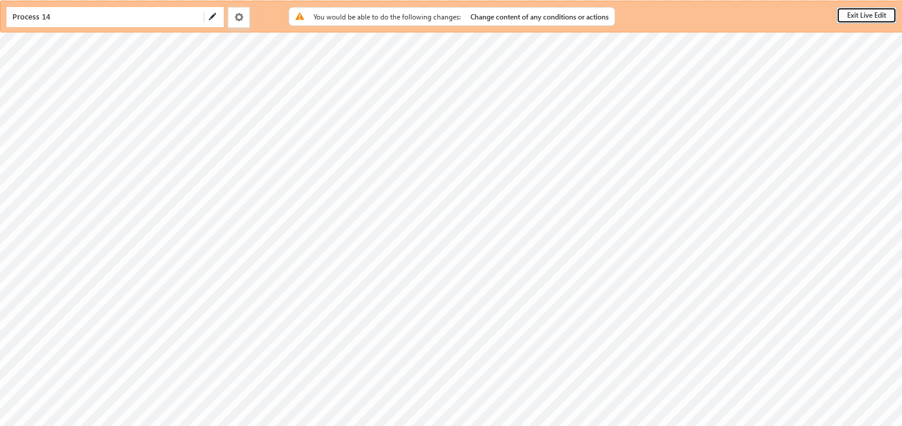
click at [861, 17] on button "Exit Live Edit" at bounding box center [866, 15] width 60 height 17
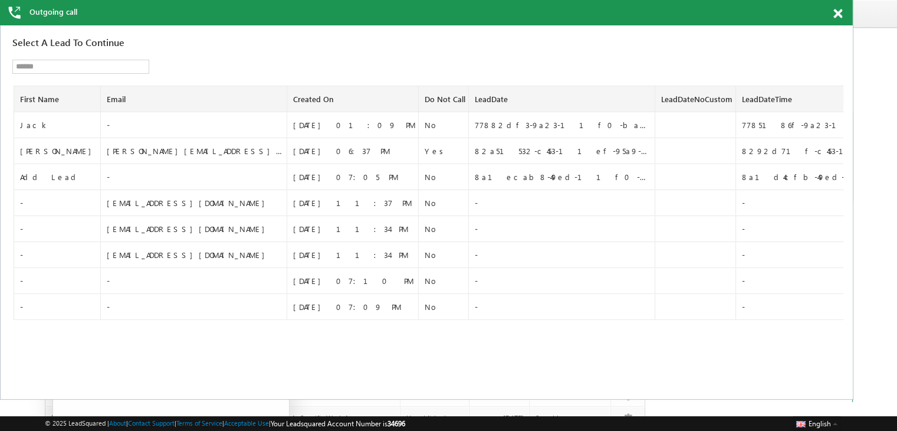
click at [838, 14] on span at bounding box center [838, 14] width 9 height 10
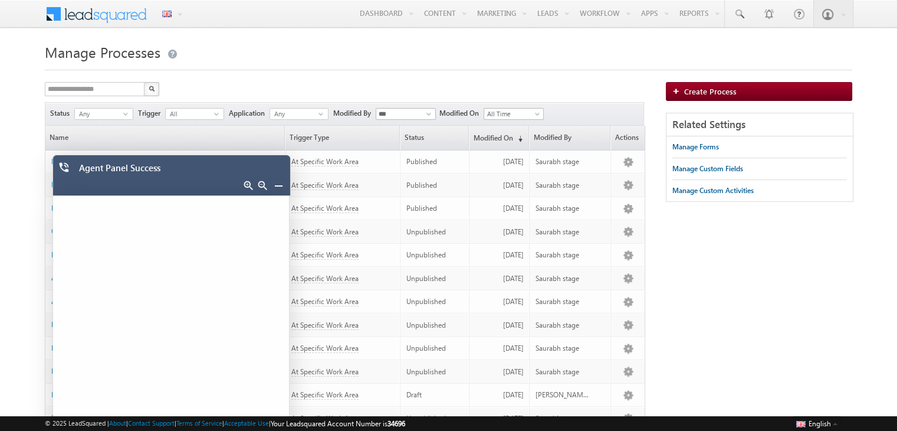
click at [592, 47] on h1 "Manage Processes" at bounding box center [449, 51] width 808 height 23
